Goal: Task Accomplishment & Management: Manage account settings

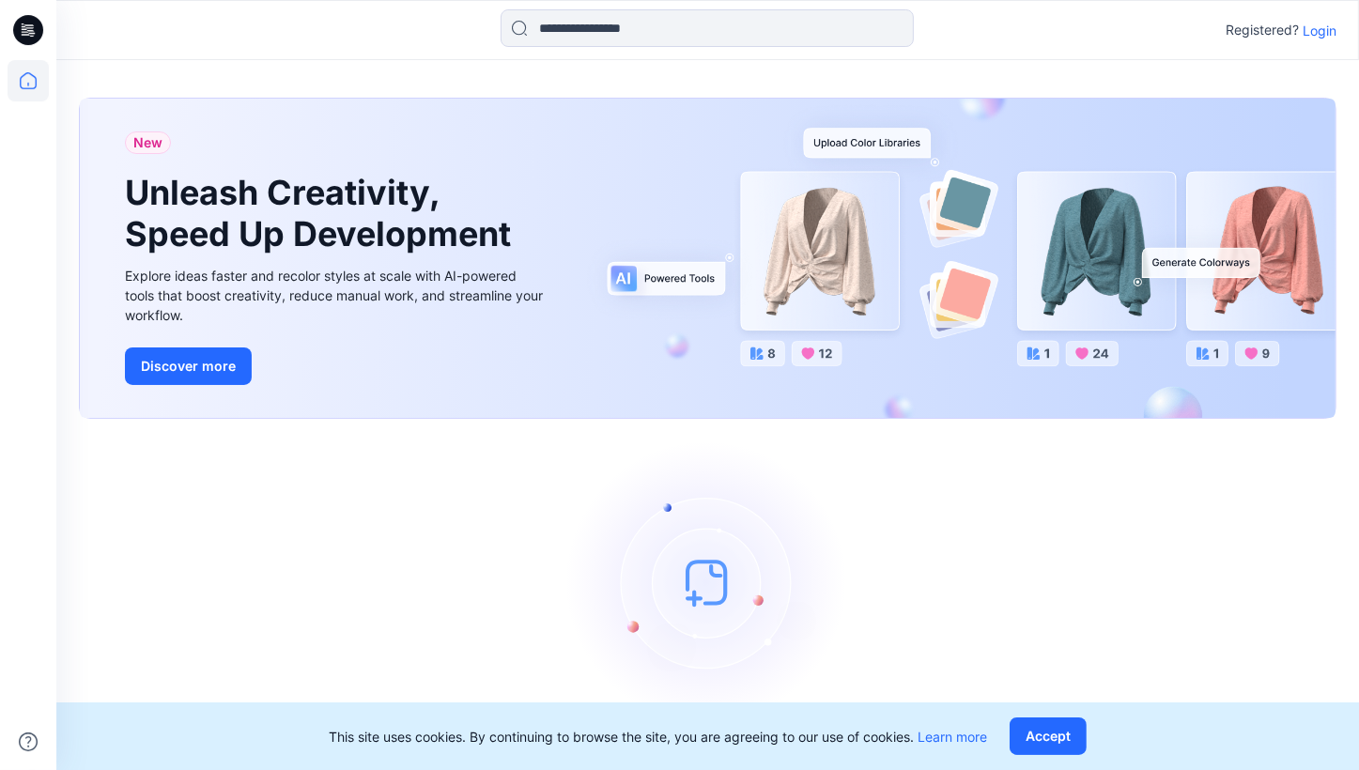
click at [1303, 29] on p "Login" at bounding box center [1319, 31] width 34 height 20
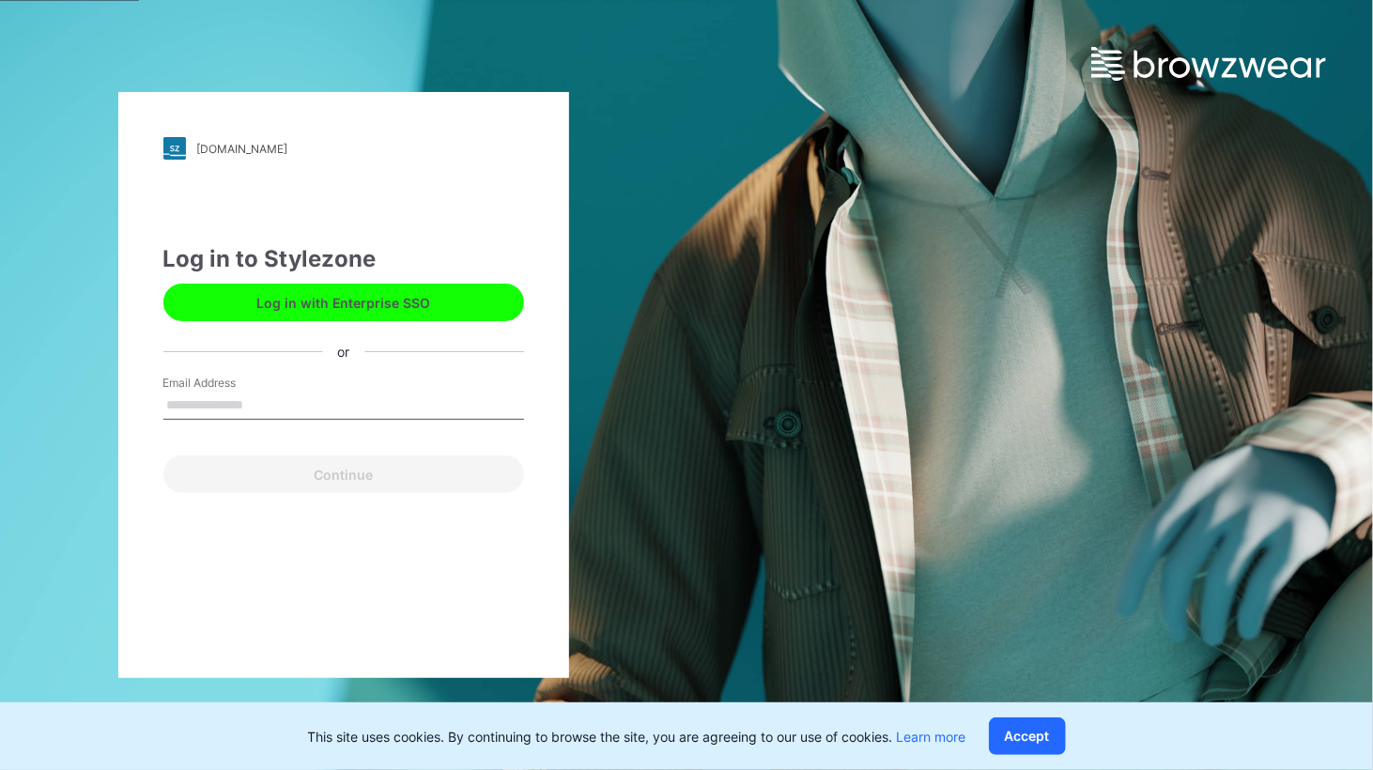
click at [361, 307] on button "Log in with Enterprise SSO" at bounding box center [343, 303] width 361 height 38
click at [248, 407] on input "Email Address" at bounding box center [343, 406] width 361 height 28
type input "**********"
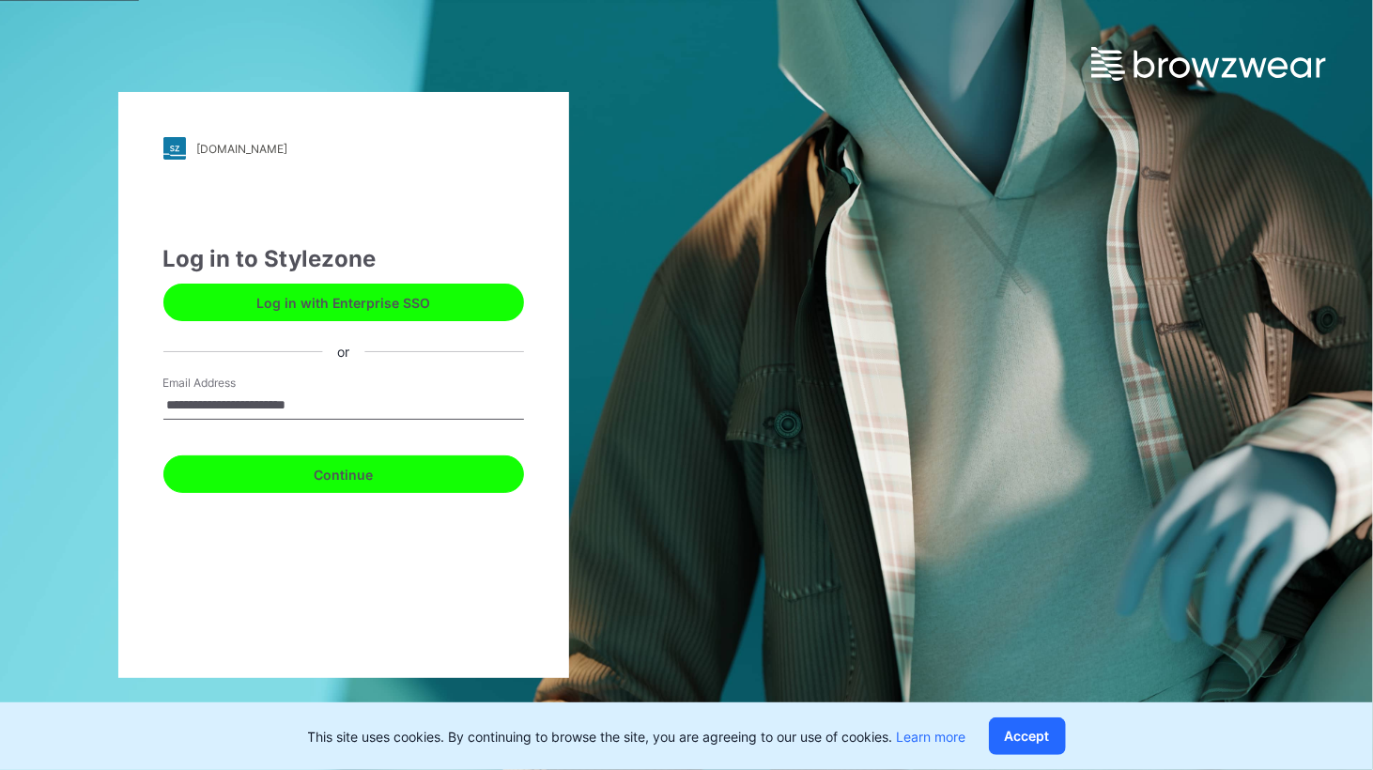
click at [406, 473] on button "Continue" at bounding box center [343, 474] width 361 height 38
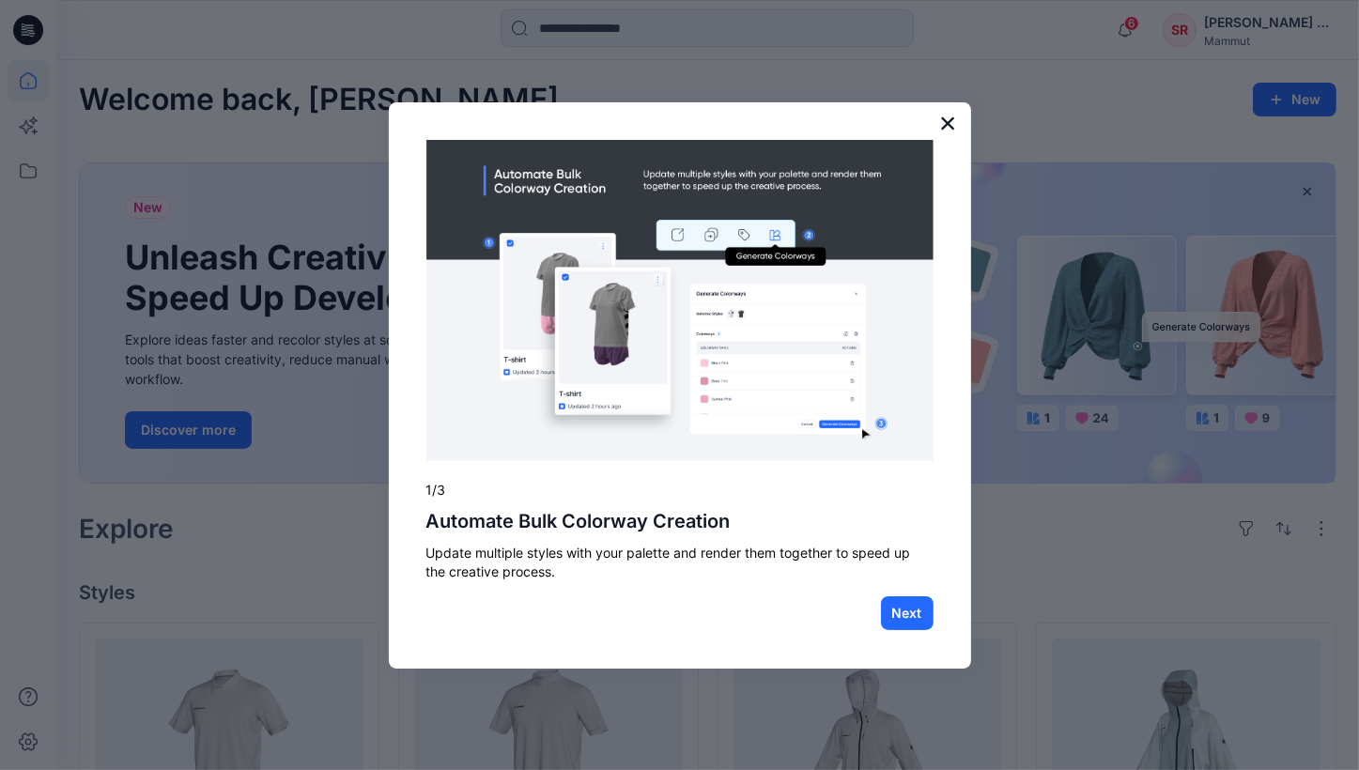
click at [950, 116] on button "×" at bounding box center [948, 123] width 18 height 30
